Goal: Find contact information: Find contact information

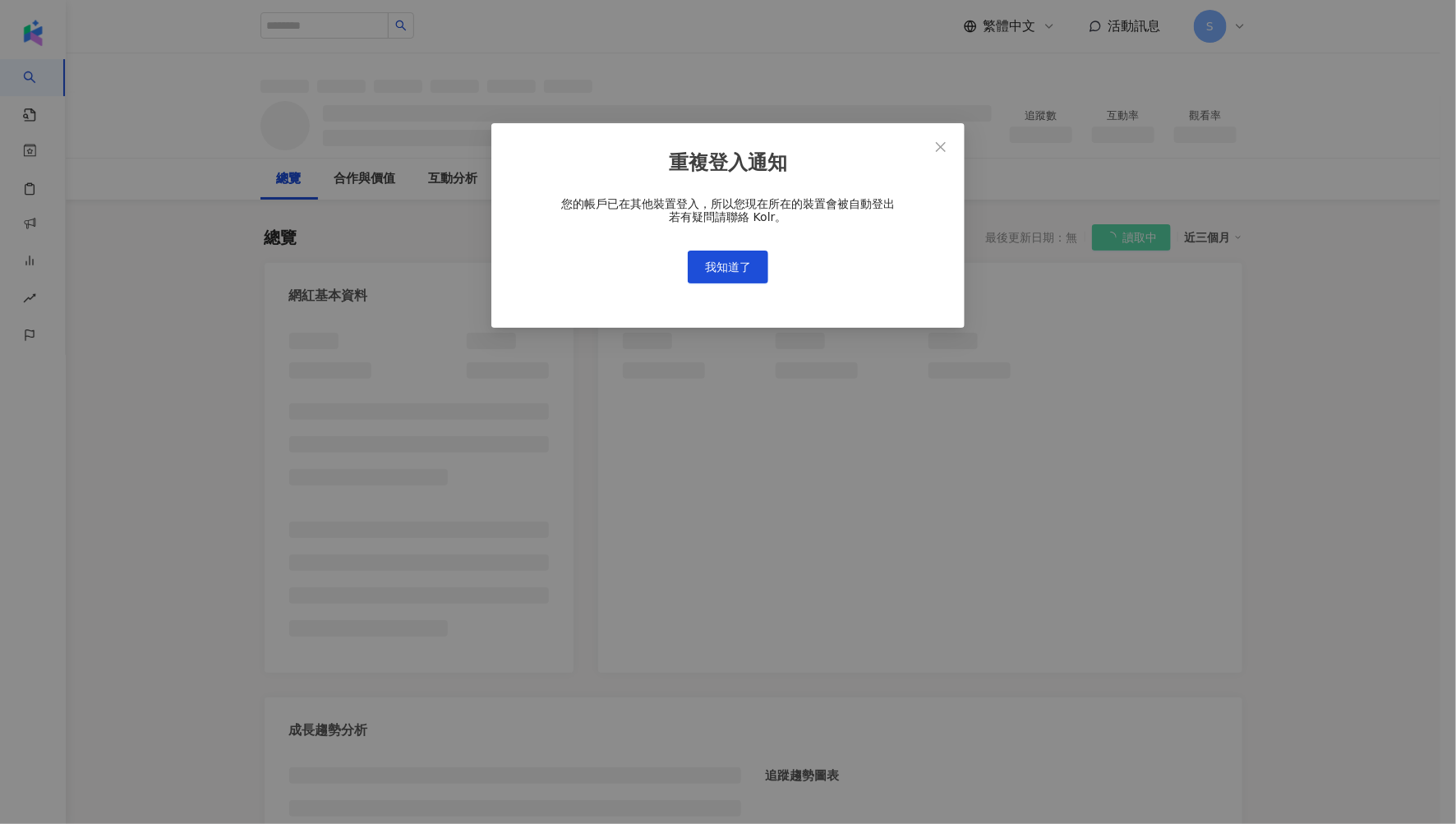
click at [746, 247] on div "您的帳戶已在其他裝置登入，所以您現在所在的裝置會被自動登出 若有疑問請聯絡 Kolr。 我知道了" at bounding box center [728, 240] width 420 height 86
click at [739, 256] on button "我知道了" at bounding box center [728, 267] width 81 height 32
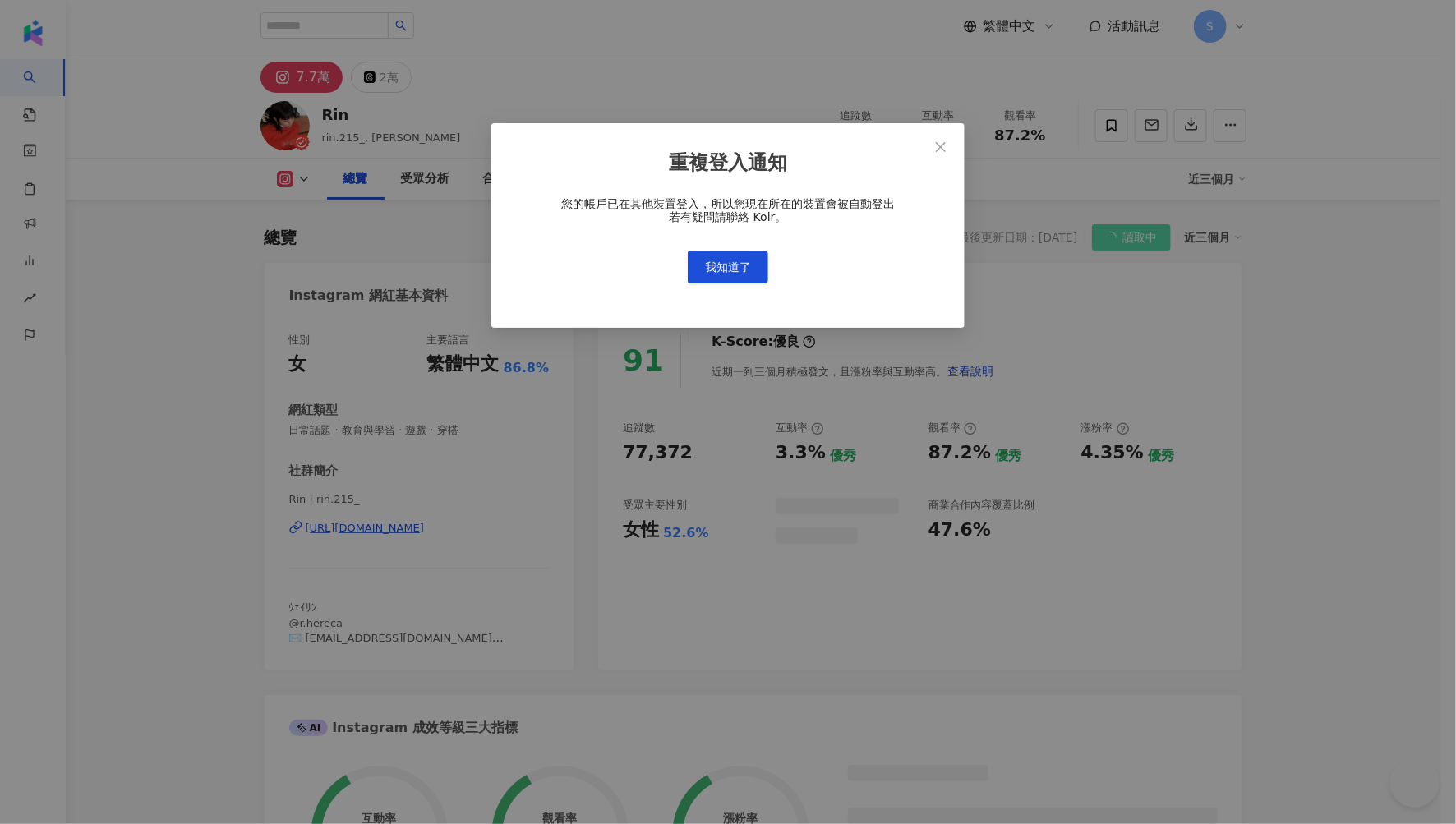
scroll to position [101, 0]
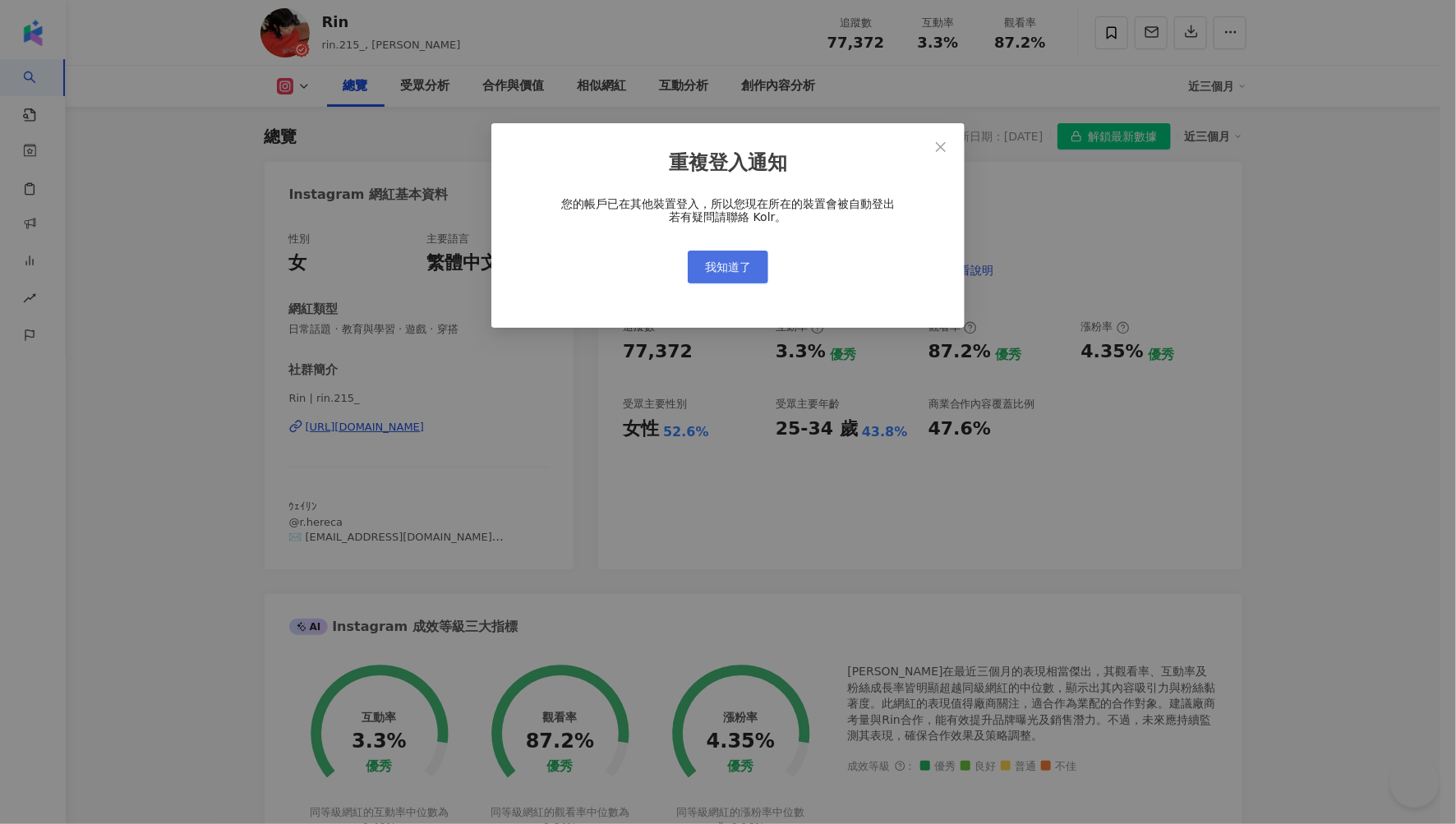
click at [728, 263] on span "我知道了" at bounding box center [728, 267] width 46 height 13
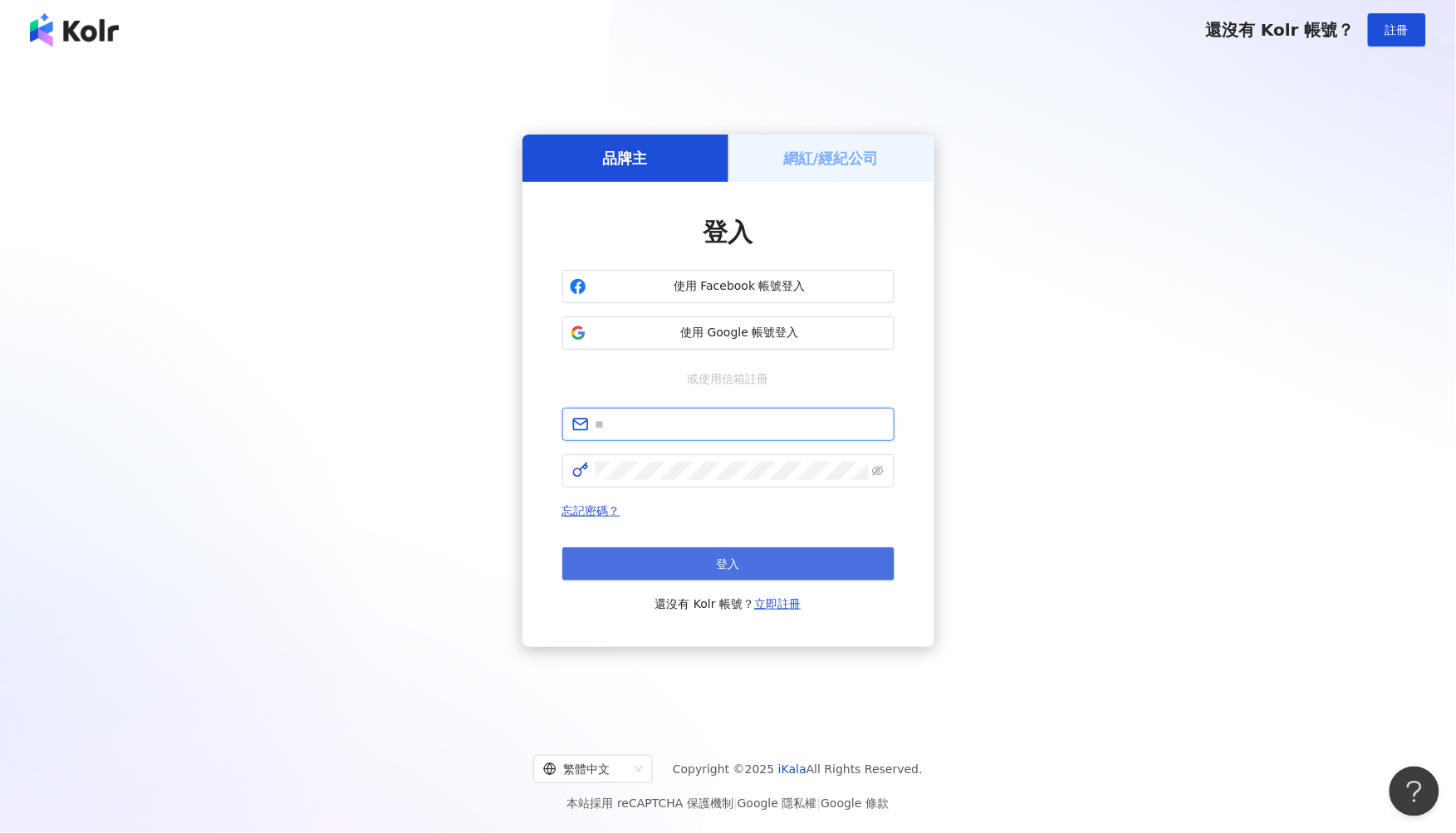
type input "**********"
click at [762, 563] on button "登入" at bounding box center [728, 563] width 332 height 33
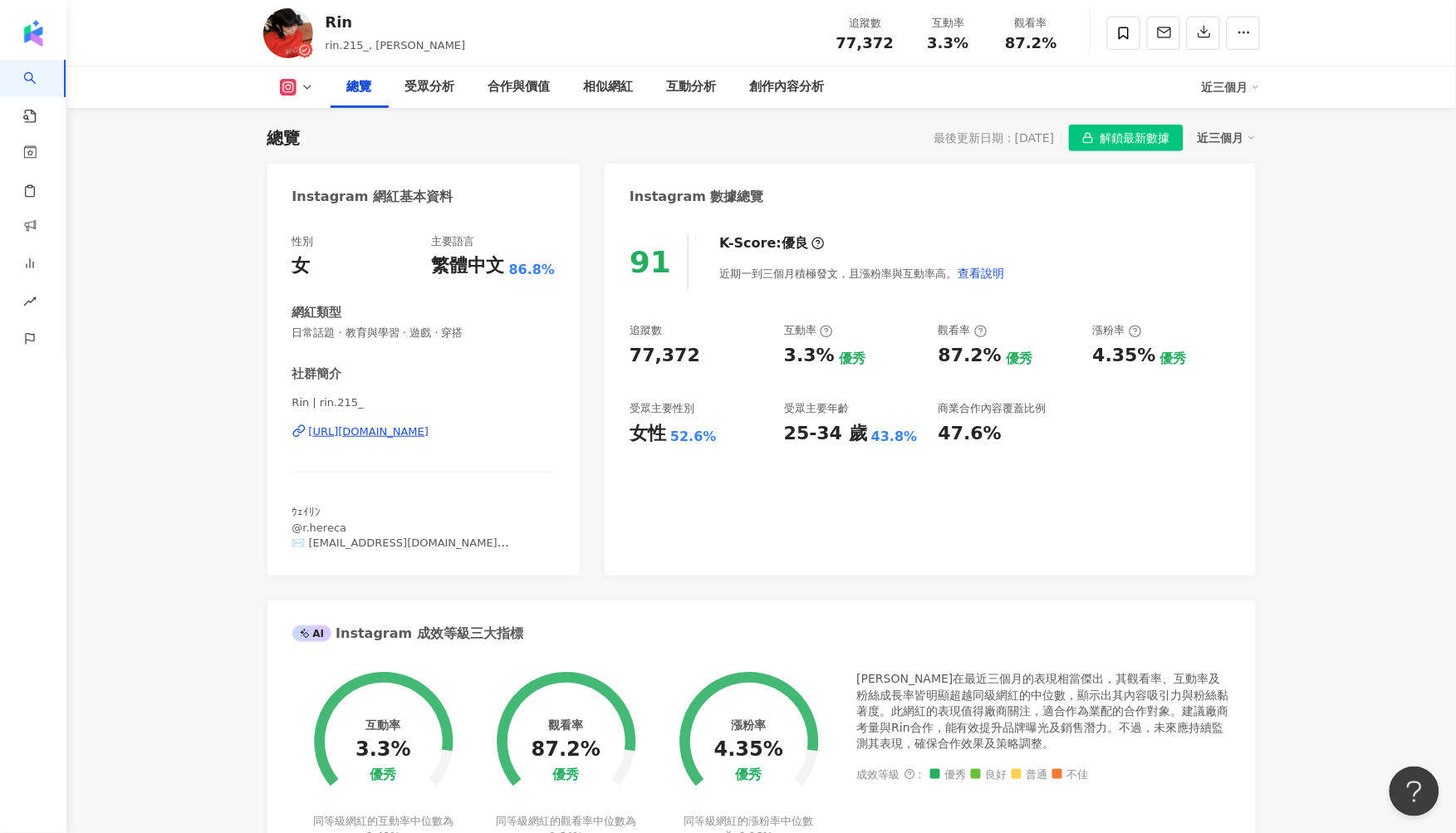
click at [375, 138] on div "總覽 最後更新日期：2025/10/2 解鎖最新數據 近三個月" at bounding box center [762, 138] width 989 height 26
drag, startPoint x: 374, startPoint y: 44, endPoint x: 402, endPoint y: 44, distance: 28.0
click at [402, 44] on span "rin.215_, [PERSON_NAME]" at bounding box center [396, 45] width 140 height 12
copy span "鄭煒齡"
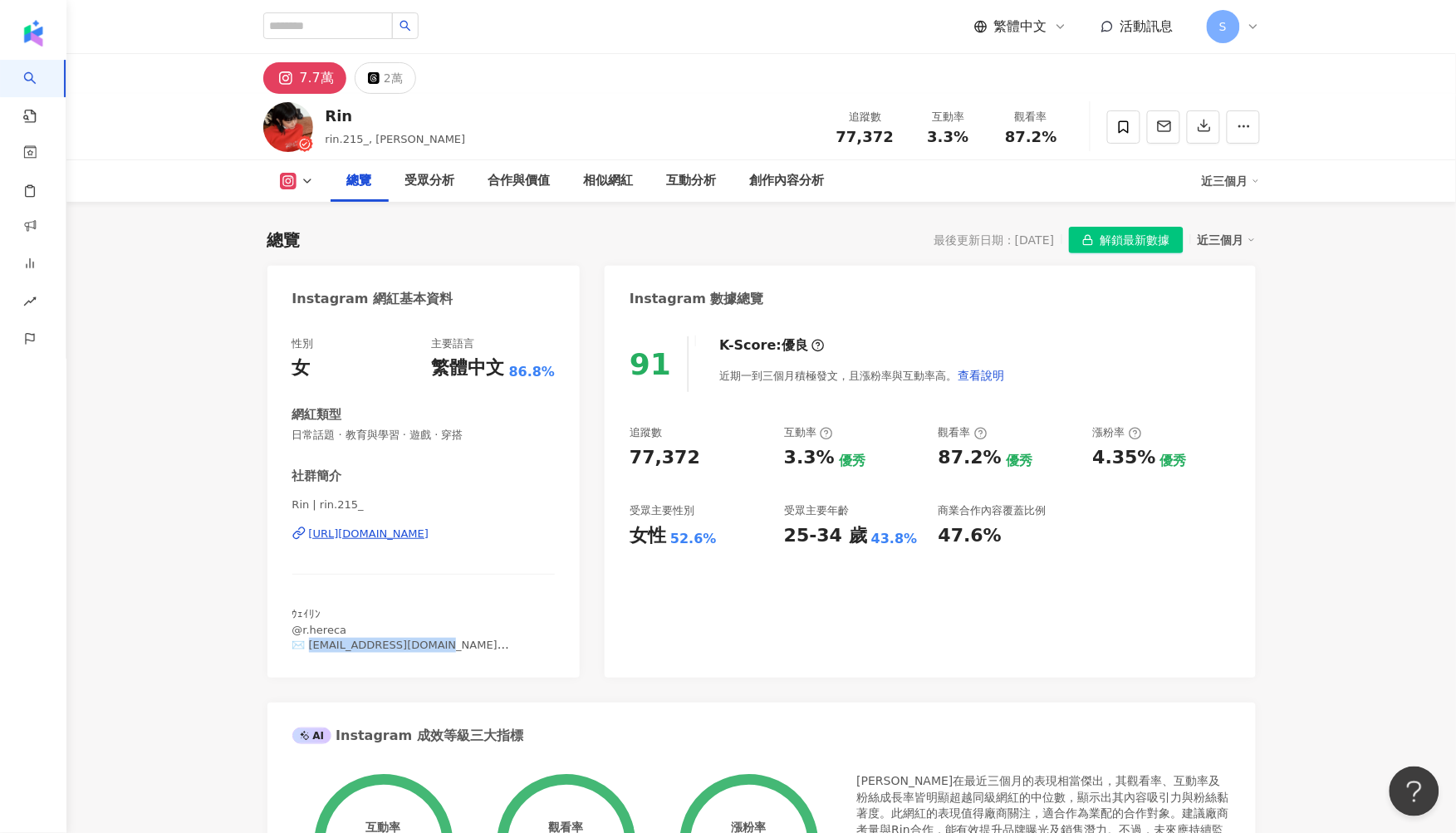
drag, startPoint x: 309, startPoint y: 639, endPoint x: 442, endPoint y: 644, distance: 133.1
click at [442, 644] on span "ｳｪｲﾘﾝ @r.hereca ✉️ [EMAIL_ADDRESS][DOMAIN_NAME]([PERSON_NAME])" at bounding box center [401, 636] width 217 height 58
copy span "ryanyong5969@gmail.com"
